Goal: Information Seeking & Learning: Understand process/instructions

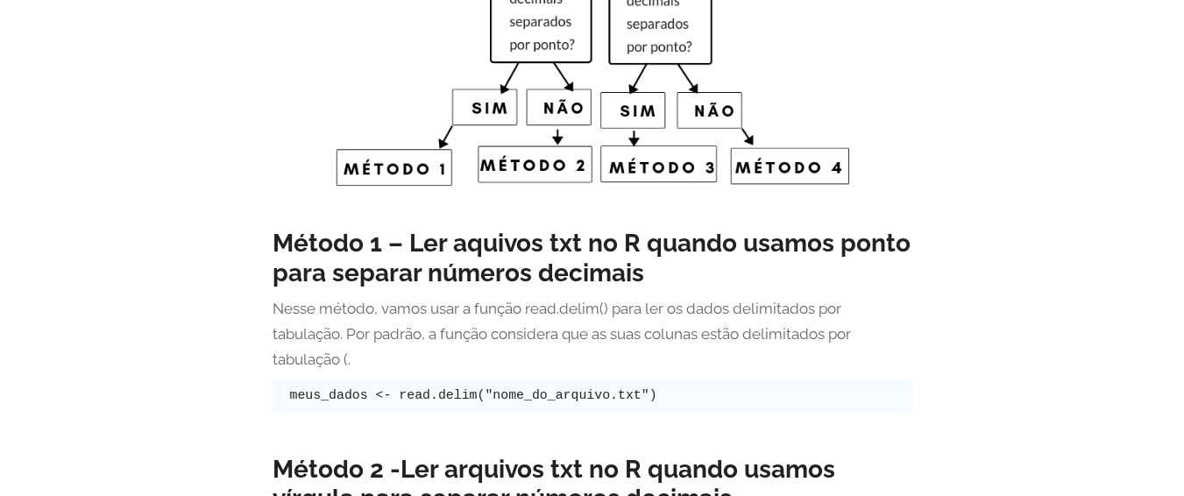
scroll to position [3460, 0]
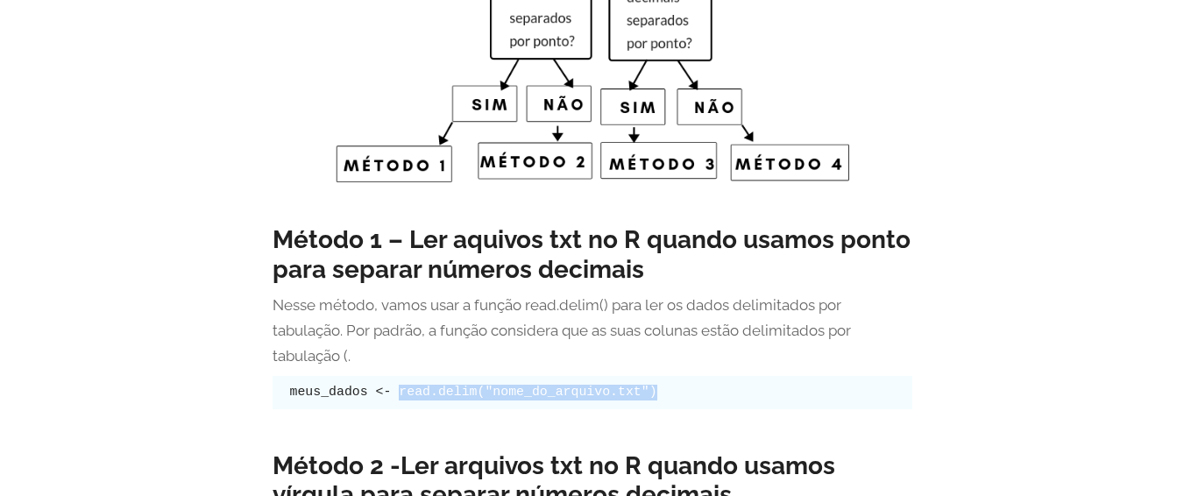
drag, startPoint x: 671, startPoint y: 395, endPoint x: 400, endPoint y: 395, distance: 270.9
click at [400, 395] on pre "meus_dados <- read.delim("nome_do_arquivo.txt")" at bounding box center [593, 392] width 640 height 33
click at [435, 395] on code "meus_dados <- read.delim("nome_do_arquivo.txt")" at bounding box center [473, 392] width 367 height 14
drag, startPoint x: 402, startPoint y: 395, endPoint x: 478, endPoint y: 393, distance: 75.4
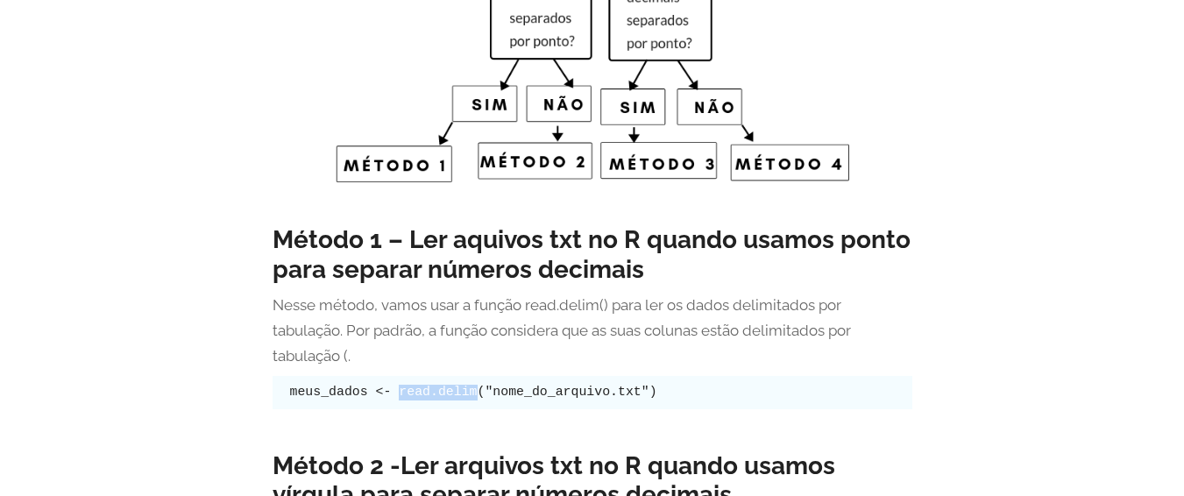
click at [478, 393] on code "meus_dados <- read.delim("nome_do_arquivo.txt")" at bounding box center [473, 392] width 367 height 14
copy code "read.delim"
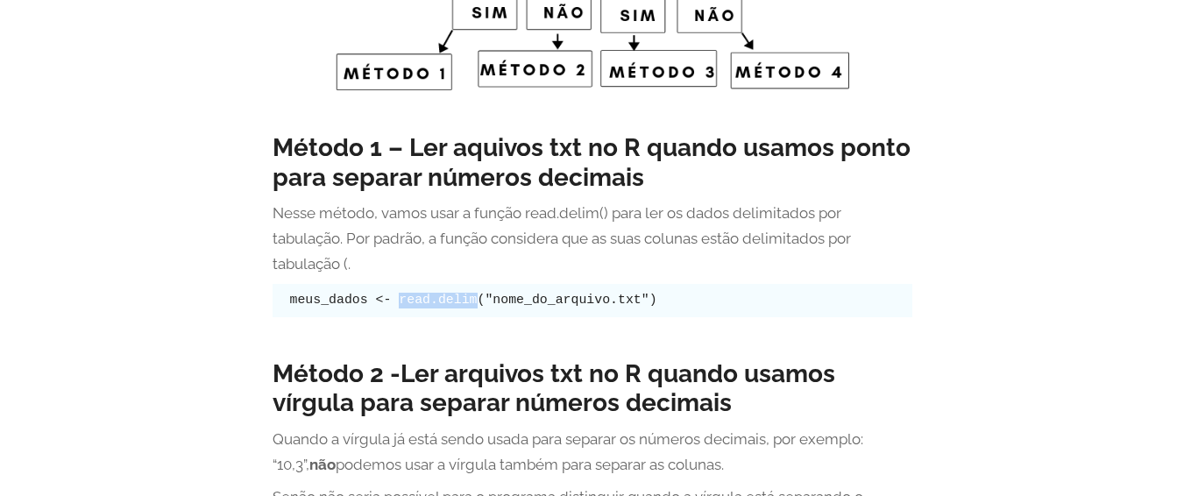
scroll to position [3754, 0]
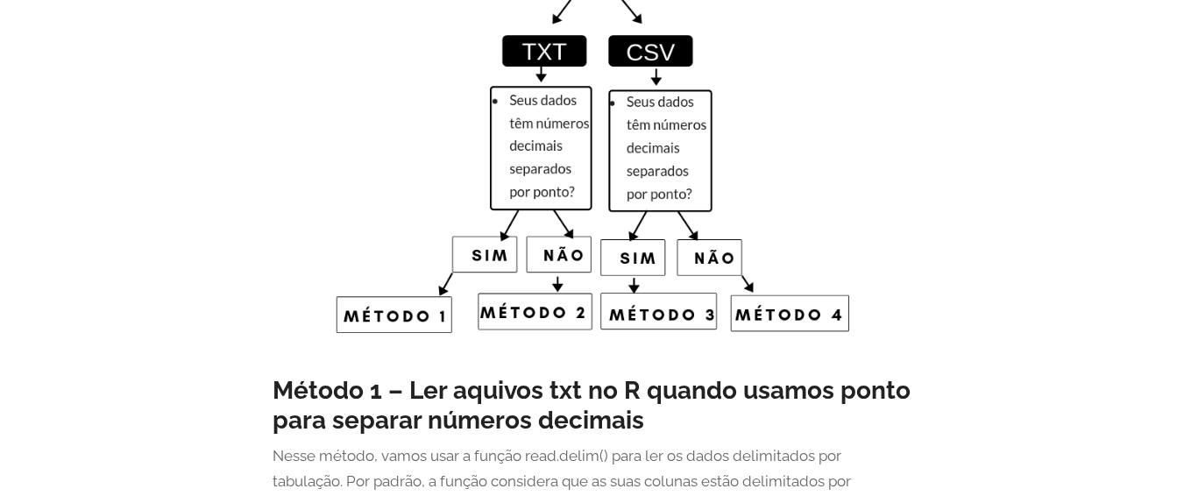
scroll to position [3280, 0]
